Goal: Share content: Share content

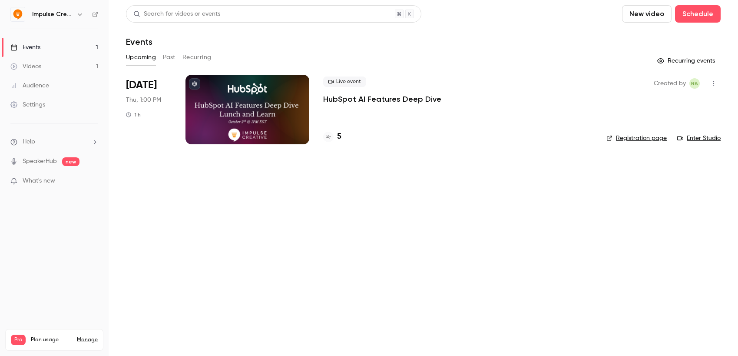
click at [55, 66] on link "Videos 1" at bounding box center [54, 66] width 109 height 19
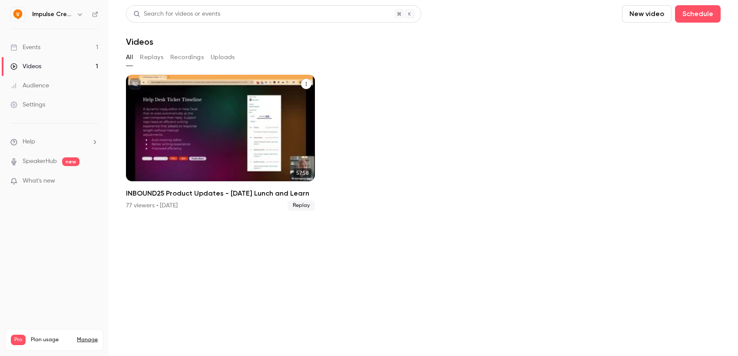
click at [241, 191] on h2 "INBOUND25 Product Updates - [DATE] Lunch and Learn" at bounding box center [220, 193] width 189 height 10
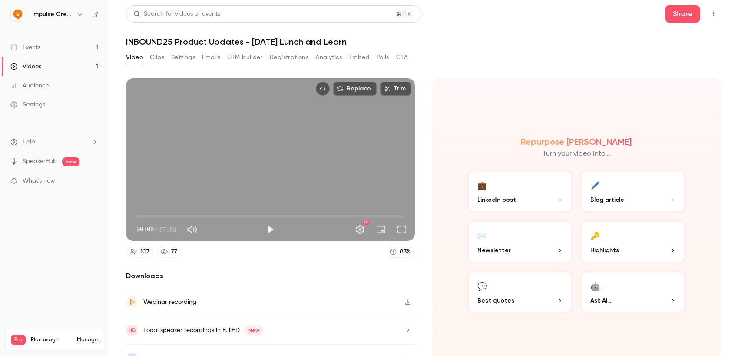
click at [686, 5] on main "Search for videos or events Share INBOUND25 Product Updates - [DATE] Lunch and …" at bounding box center [423, 178] width 629 height 356
click at [686, 9] on button "Share" at bounding box center [682, 13] width 34 height 17
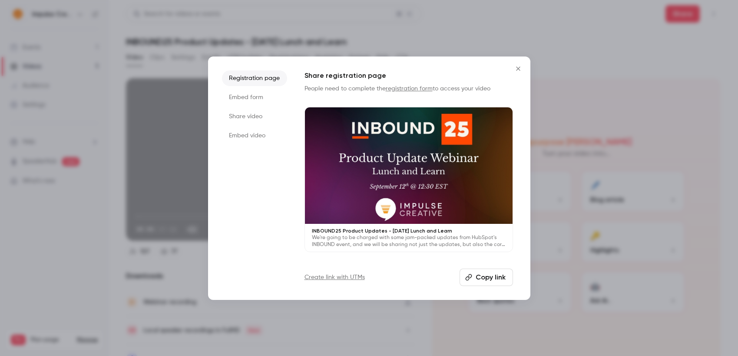
click at [491, 278] on button "Copy link" at bounding box center [485, 276] width 53 height 17
click at [521, 65] on icon "Close" at bounding box center [518, 68] width 10 height 7
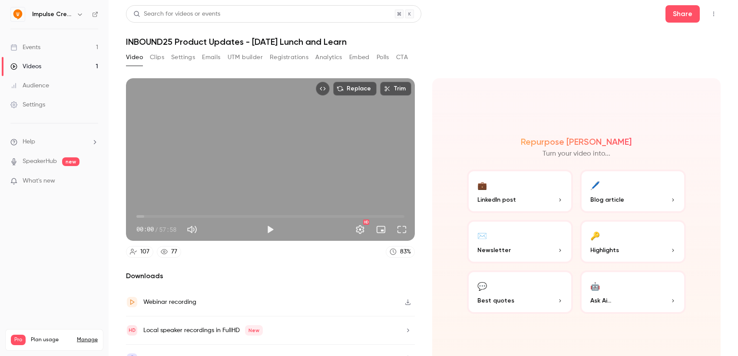
click at [515, 36] on h1 "INBOUND25 Product Updates - [DATE] Lunch and Learn" at bounding box center [423, 41] width 594 height 10
